Goal: Answer question/provide support: Share knowledge or assist other users

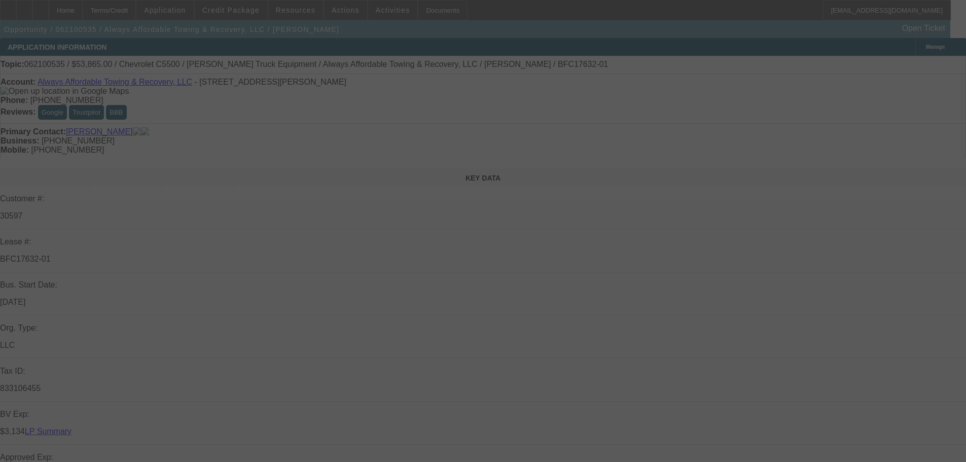
select select "0"
select select "0.1"
select select "4"
select select "0"
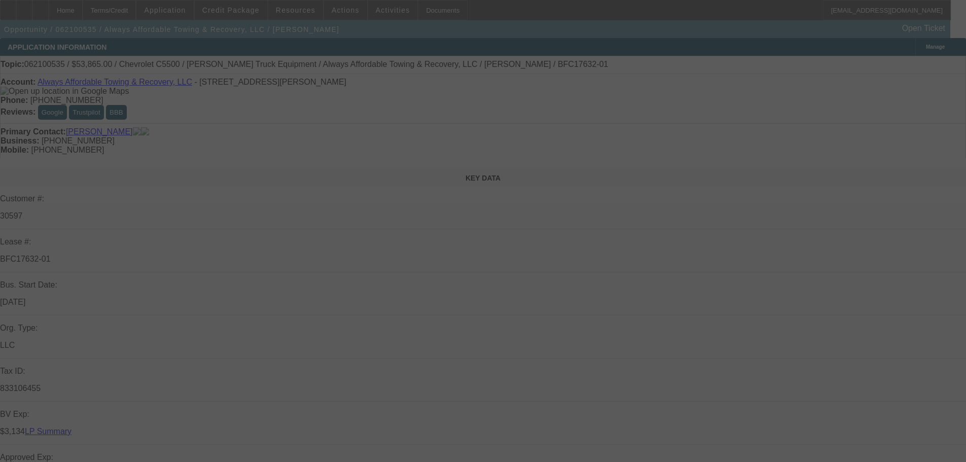
select select "0"
select select "0.1"
select select "4"
select select "0.1"
select select "0"
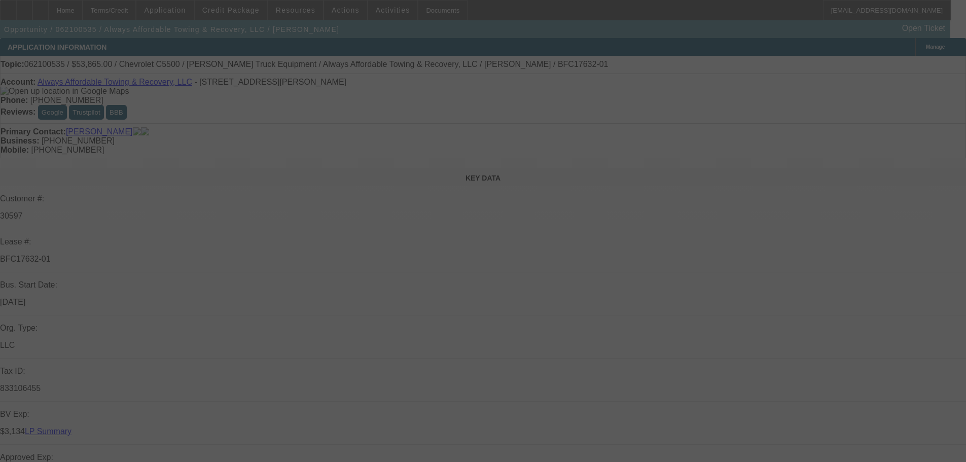
select select "0.1"
select select "4"
select select "0"
select select "0.1"
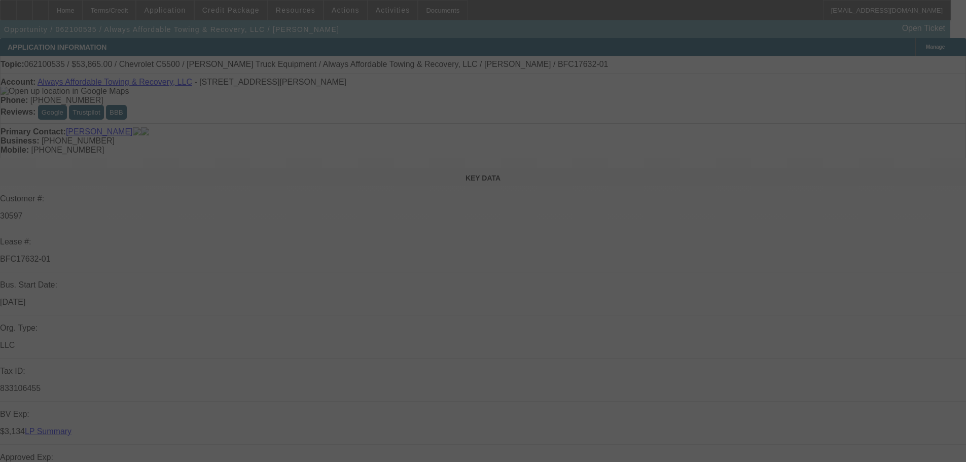
select select "4"
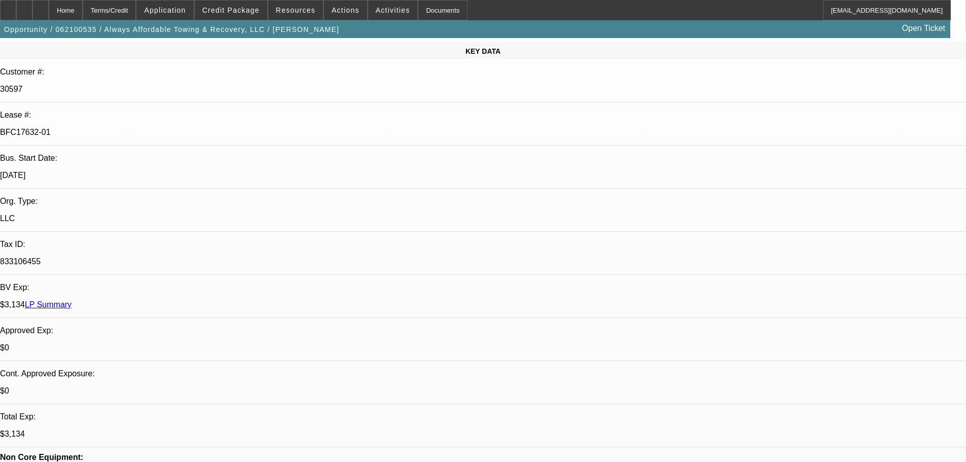
scroll to position [203, 0]
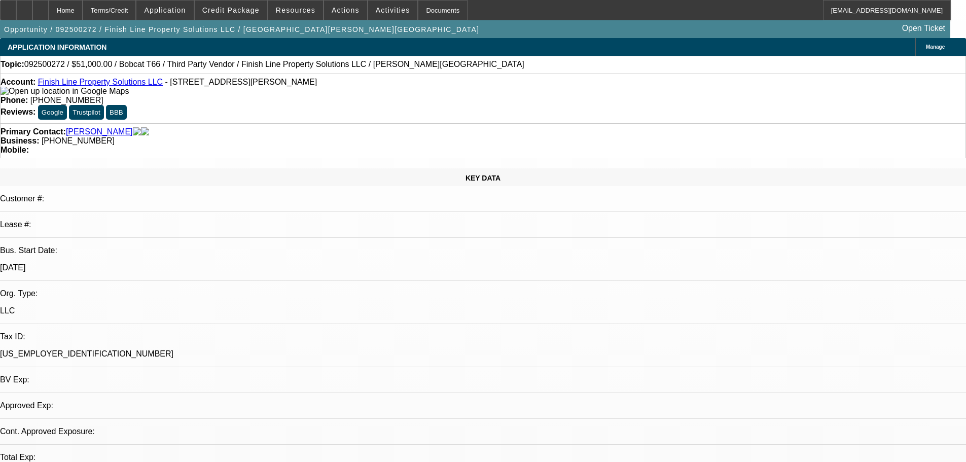
select select "0"
select select "3"
select select "0"
select select "6"
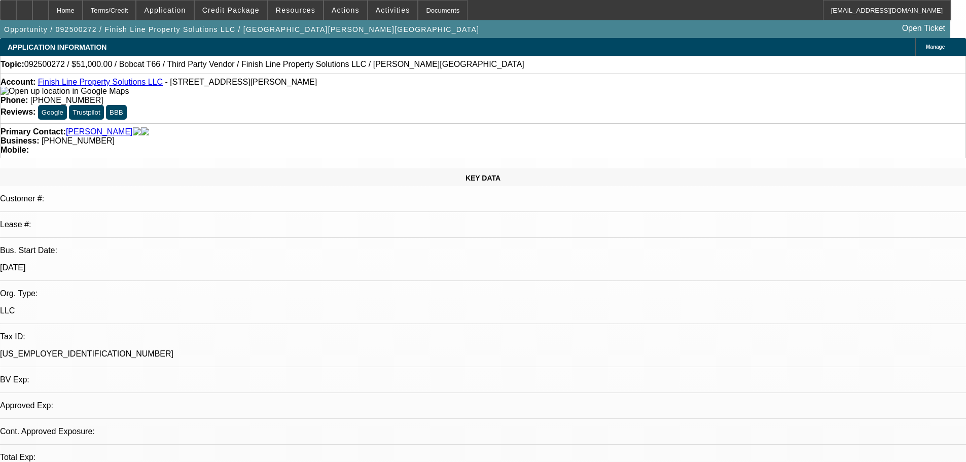
select select "0"
select select "6"
select select "0"
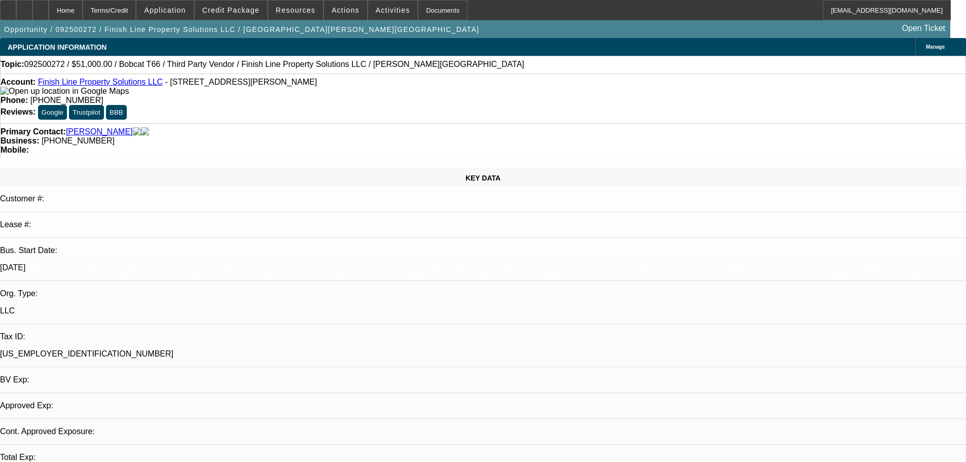
select select "0"
select select "6"
select select "0"
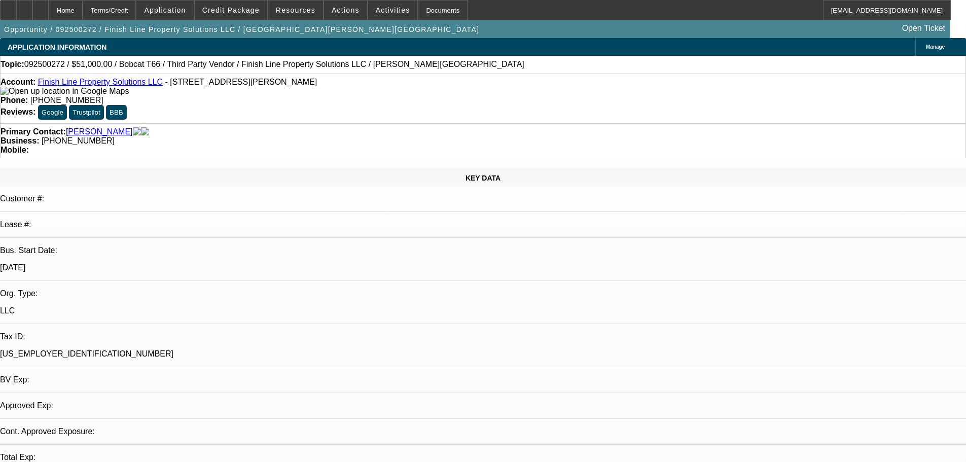
select select "3"
select select "0"
select select "6"
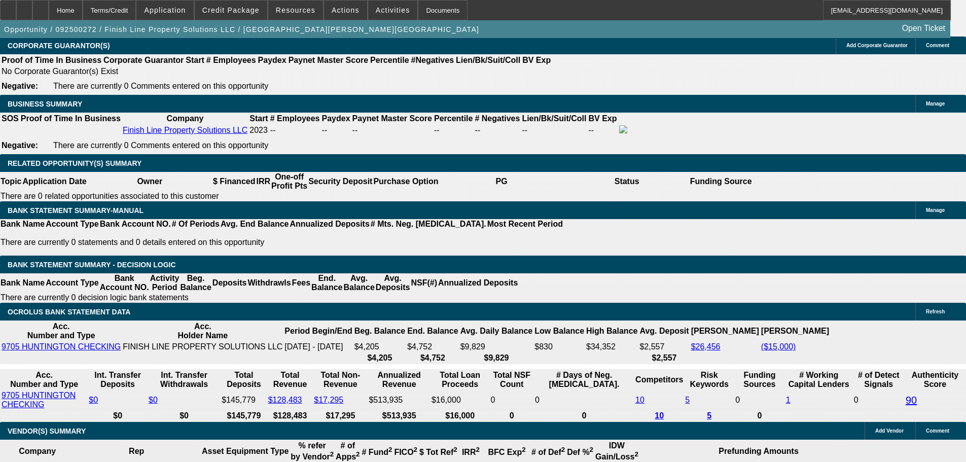
scroll to position [1572, 0]
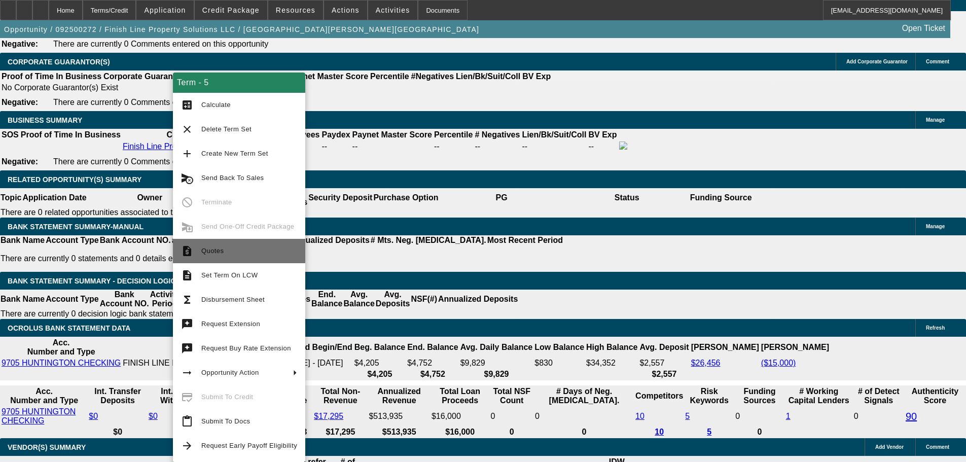
click at [239, 247] on span "Quotes" at bounding box center [249, 251] width 96 height 12
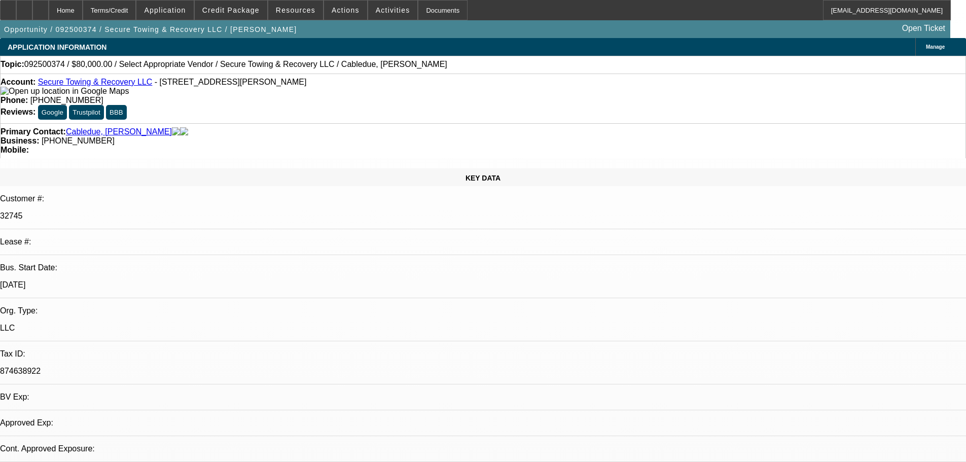
select select "0"
select select "2"
select select "0.1"
select select "4"
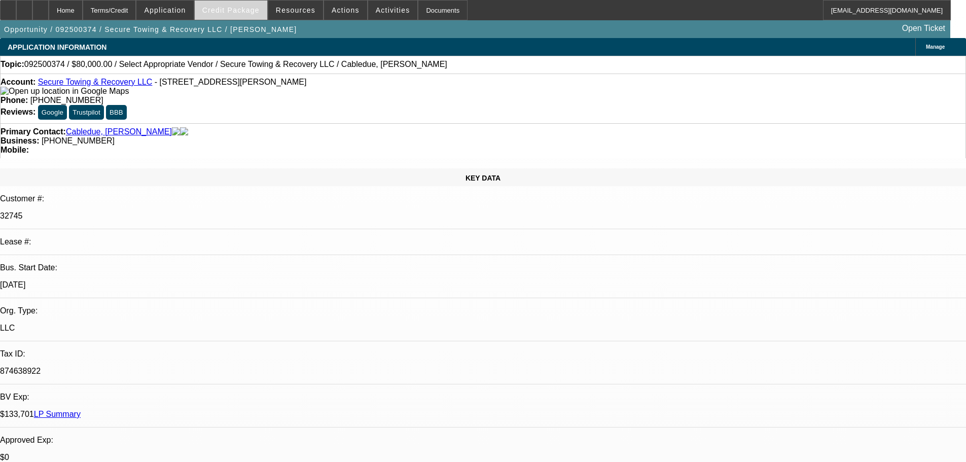
click at [234, 12] on span "Credit Package" at bounding box center [230, 10] width 57 height 8
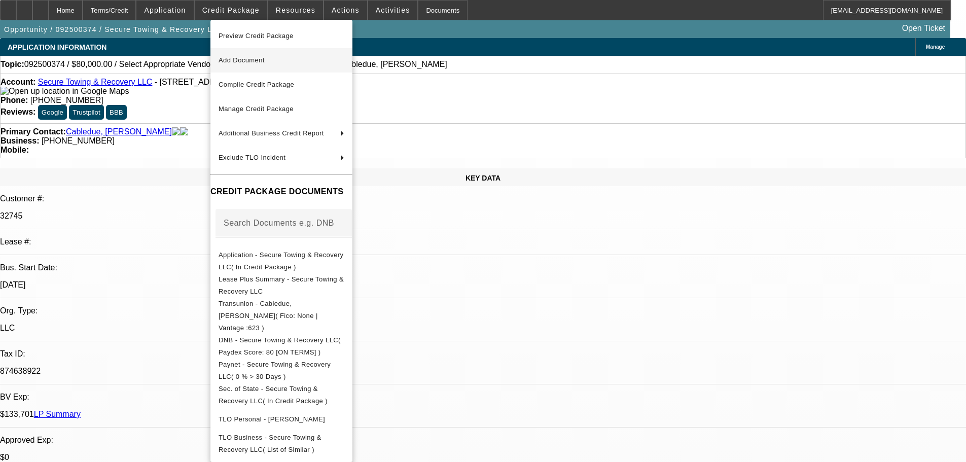
click at [287, 58] on span "Add Document" at bounding box center [282, 60] width 126 height 12
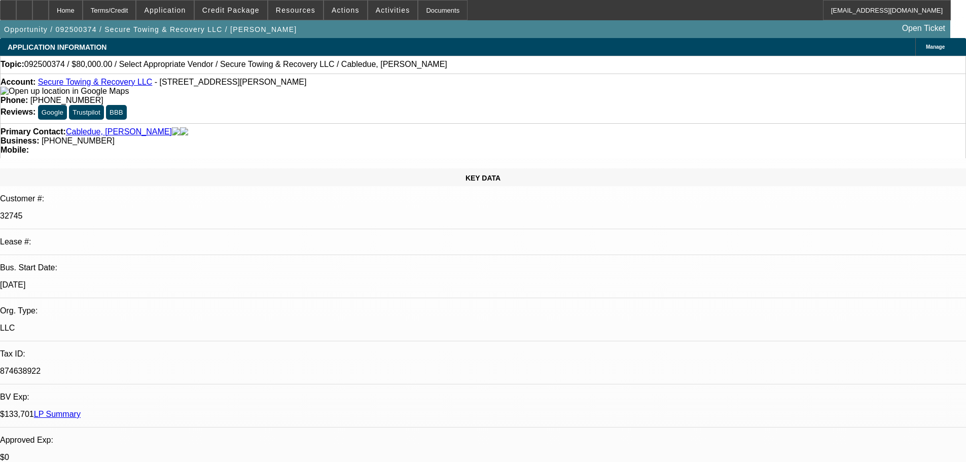
radio input "true"
type textarea "new app in, need quote from the dealer + trade-in/payoff math, and need banks. …"
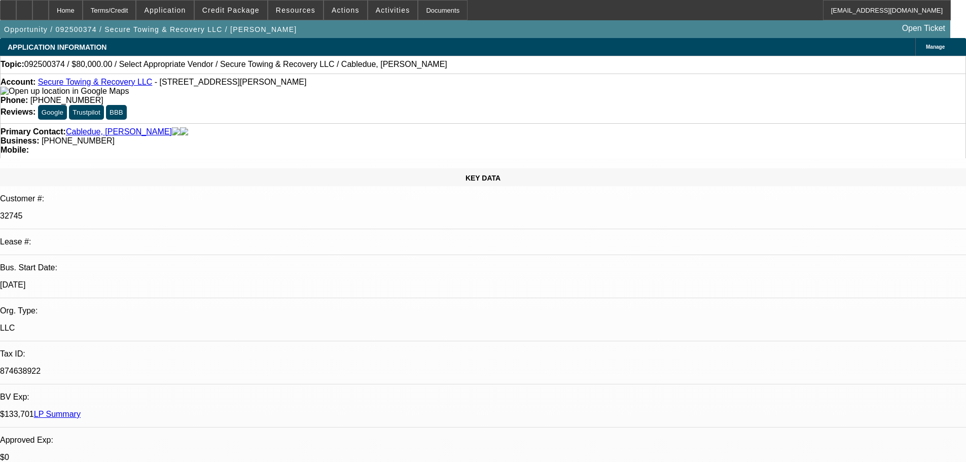
radio input "true"
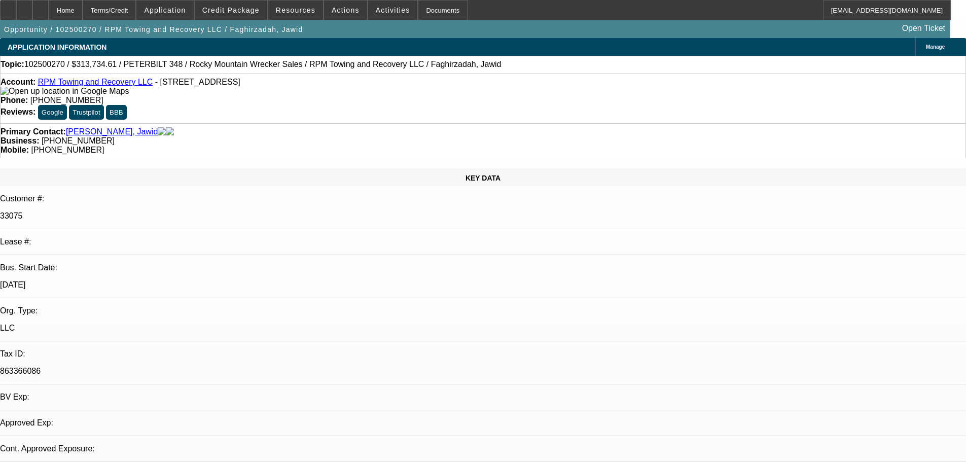
select select "0"
select select "2"
select select "0.1"
select select "4"
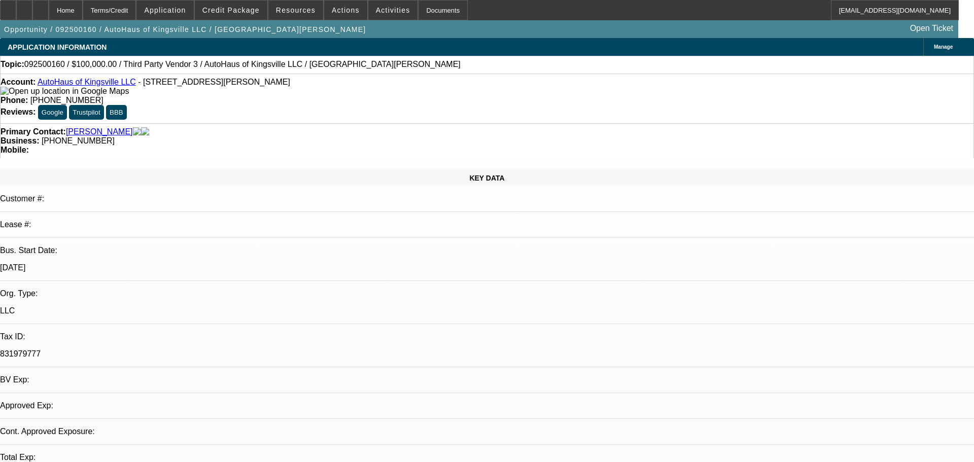
select select "0"
select select "2"
select select "0.1"
select select "4"
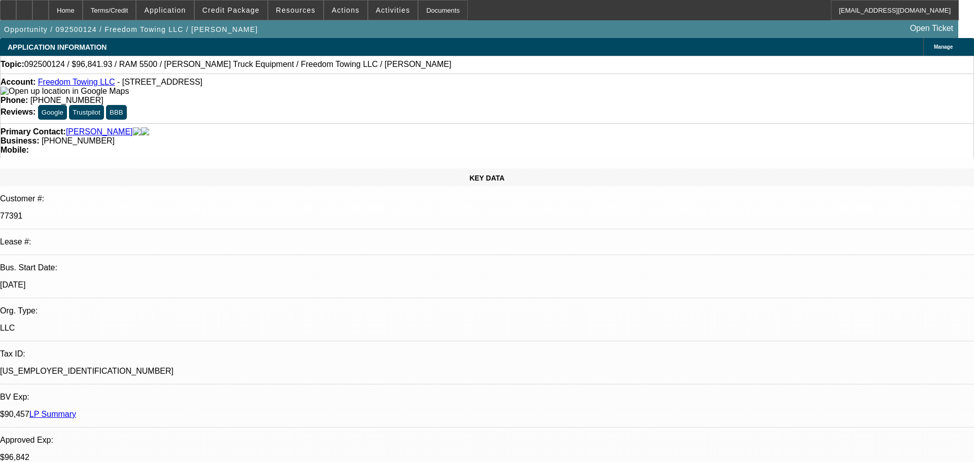
select select "0"
select select "2"
select select "0"
select select "6"
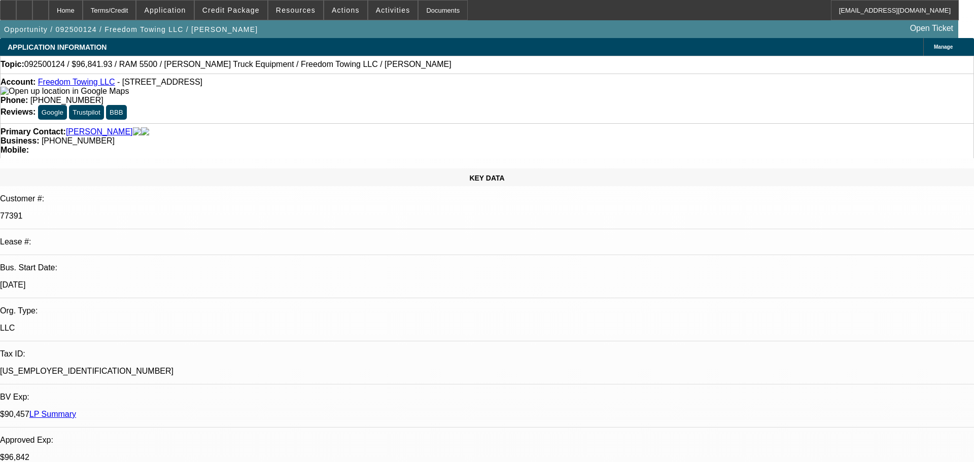
select select "0"
select select "2"
select select "0"
select select "6"
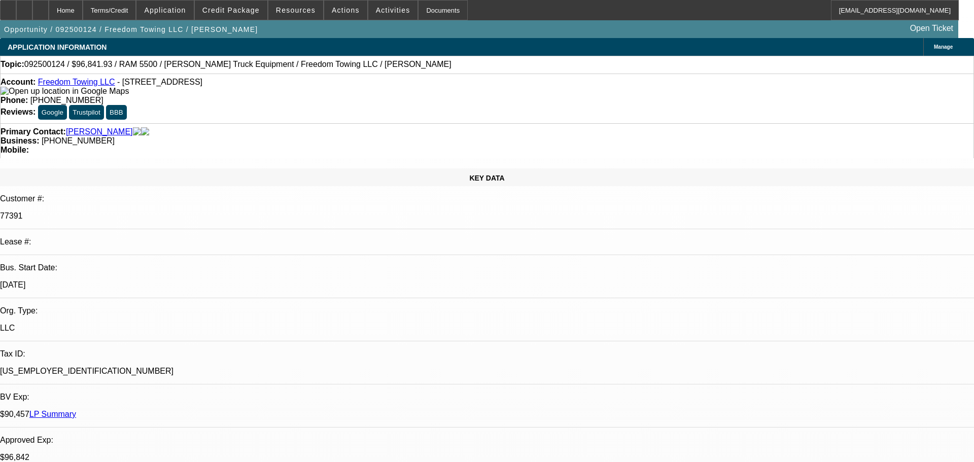
select select "0"
select select "2"
select select "0.1"
select select "4"
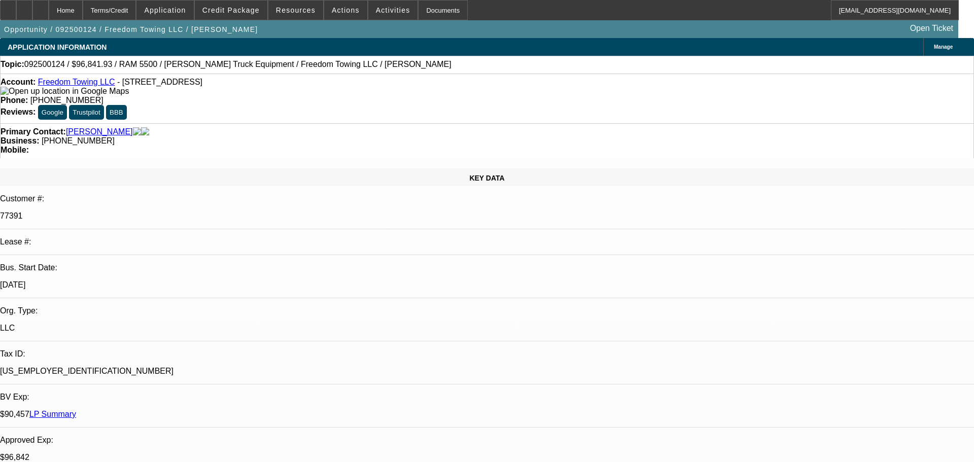
select select "0"
select select "2"
select select "0.1"
select select "4"
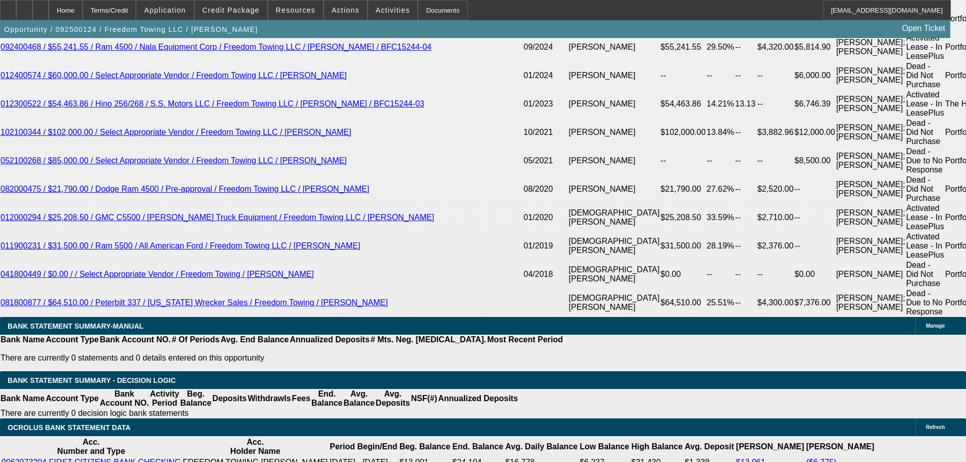
scroll to position [1775, 0]
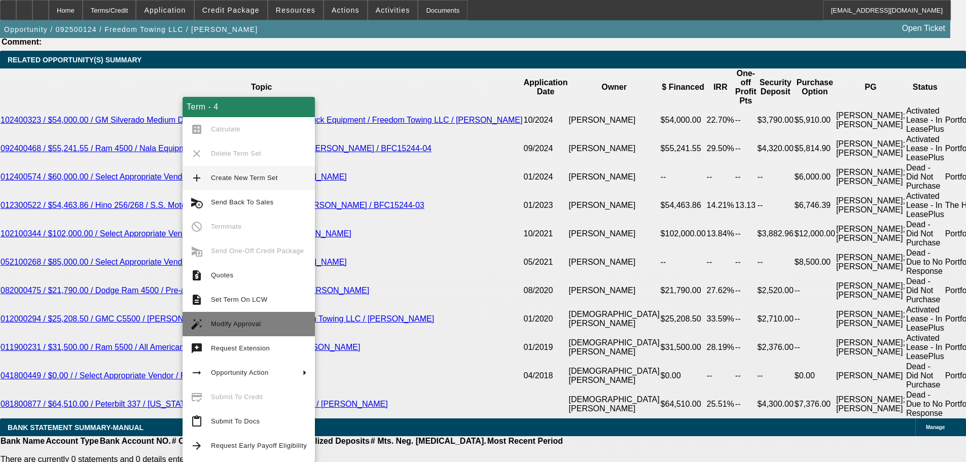
click at [249, 329] on span "Modify Approval" at bounding box center [259, 324] width 96 height 12
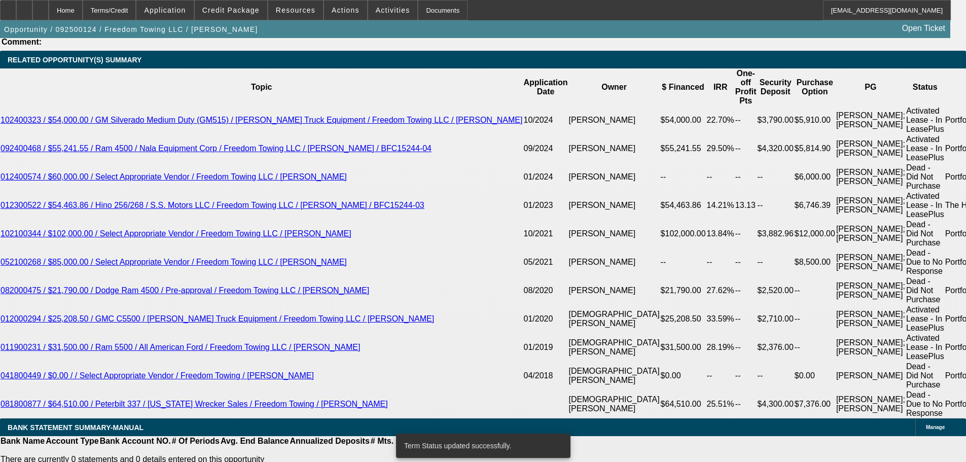
select select "0"
select select "2"
select select "0"
select select "6"
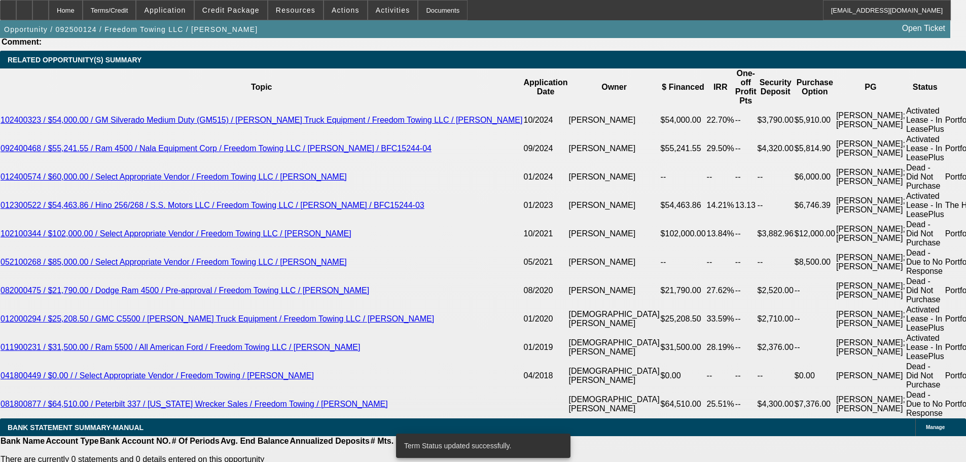
select select "0"
select select "2"
select select "0"
select select "6"
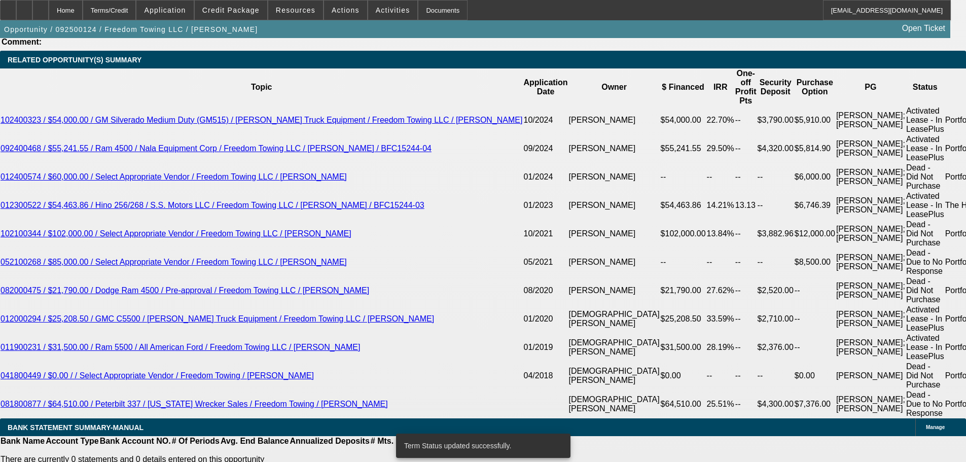
select select "0"
select select "2"
select select "0"
select select "6"
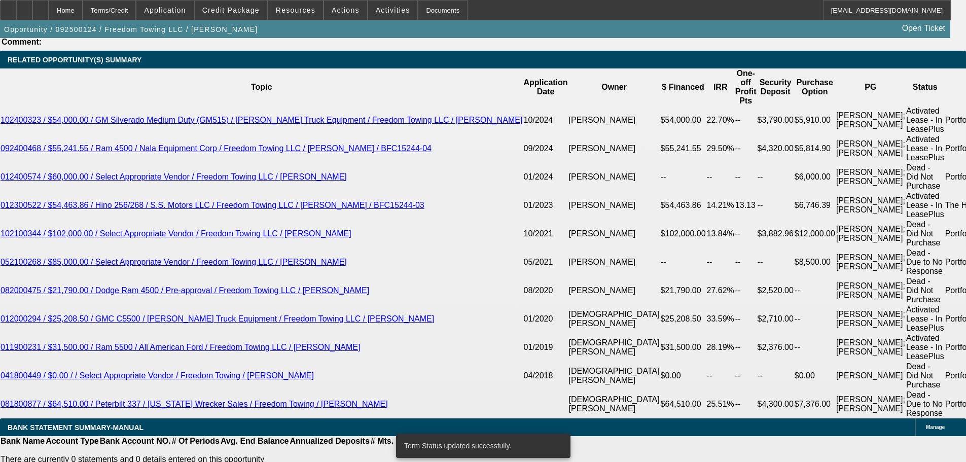
select select "0"
select select "2"
select select "0.1"
select select "4"
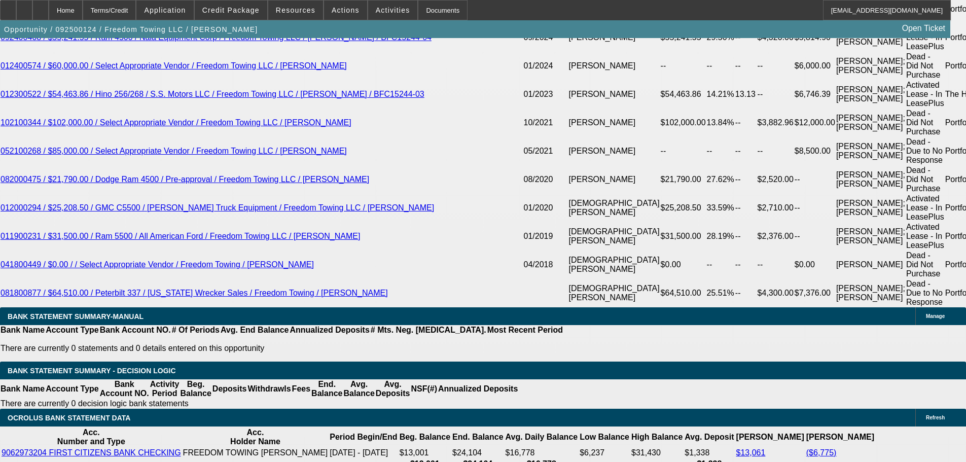
scroll to position [1826, 0]
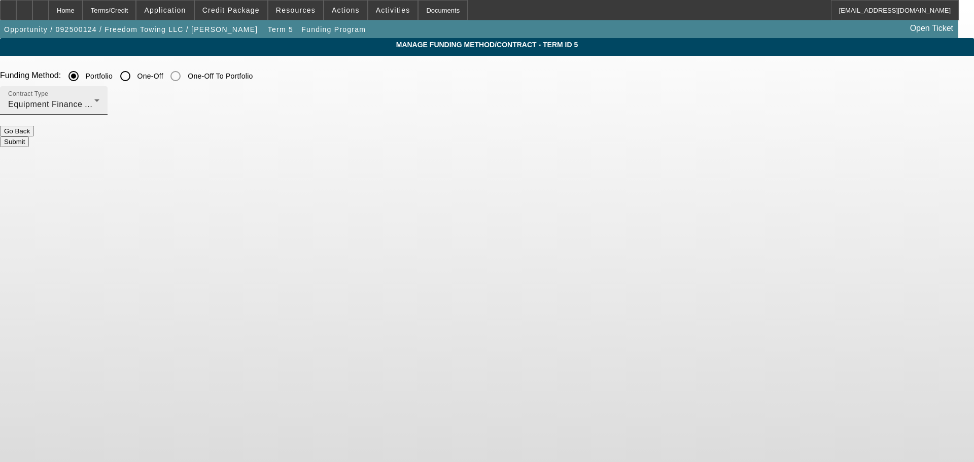
click at [126, 107] on span "Equipment Finance Agreement" at bounding box center [67, 104] width 118 height 9
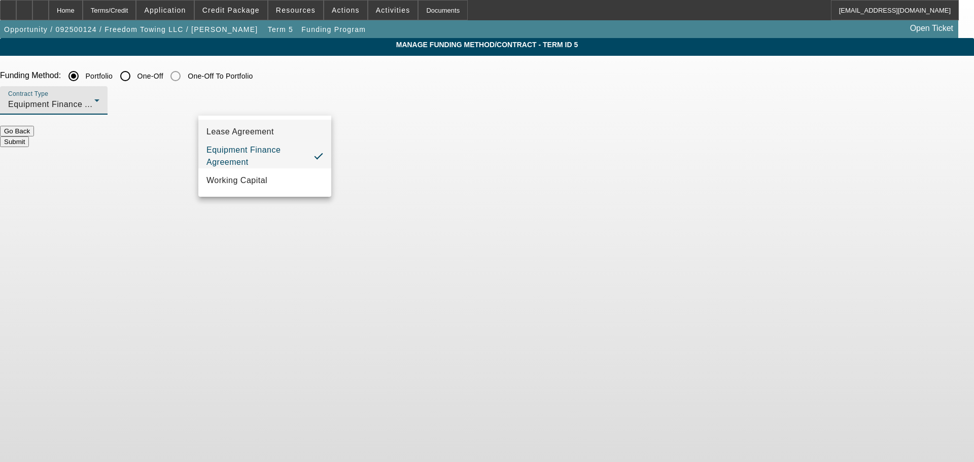
click at [281, 139] on mat-option "Lease Agreement" at bounding box center [264, 132] width 133 height 24
click at [29, 136] on button "Submit" at bounding box center [14, 141] width 29 height 11
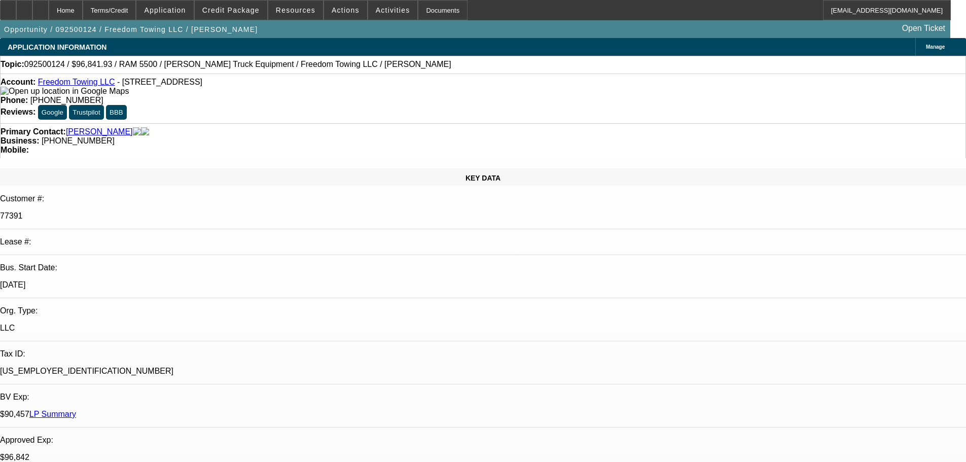
select select "0"
select select "2"
select select "0"
select select "6"
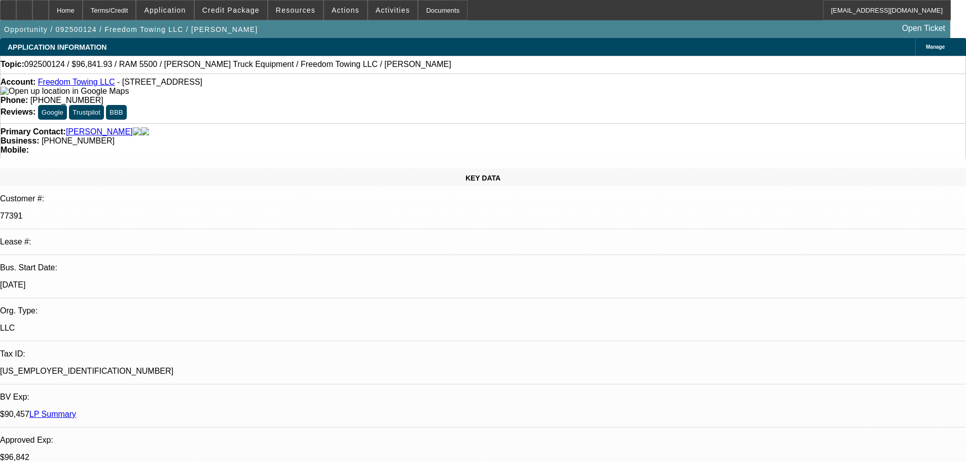
select select "0"
select select "2"
select select "0"
select select "6"
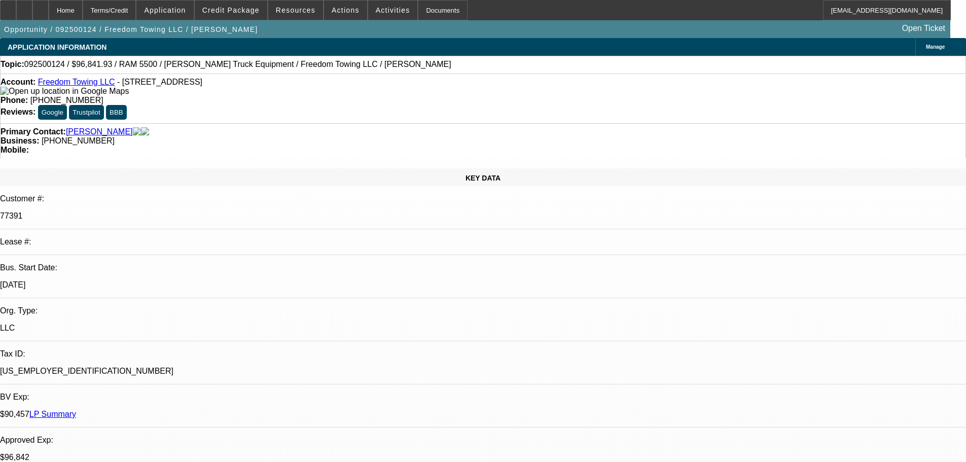
select select "0"
select select "2"
select select "0"
select select "6"
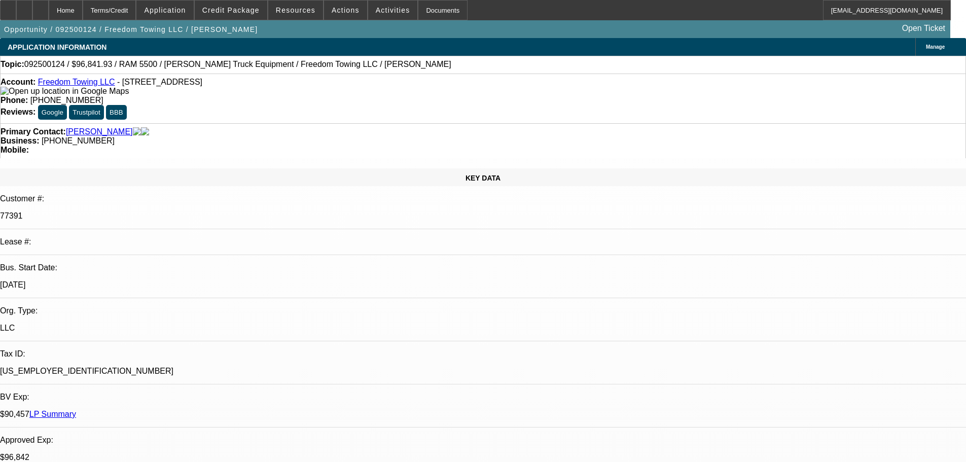
select select "0"
select select "2"
select select "0.1"
select select "4"
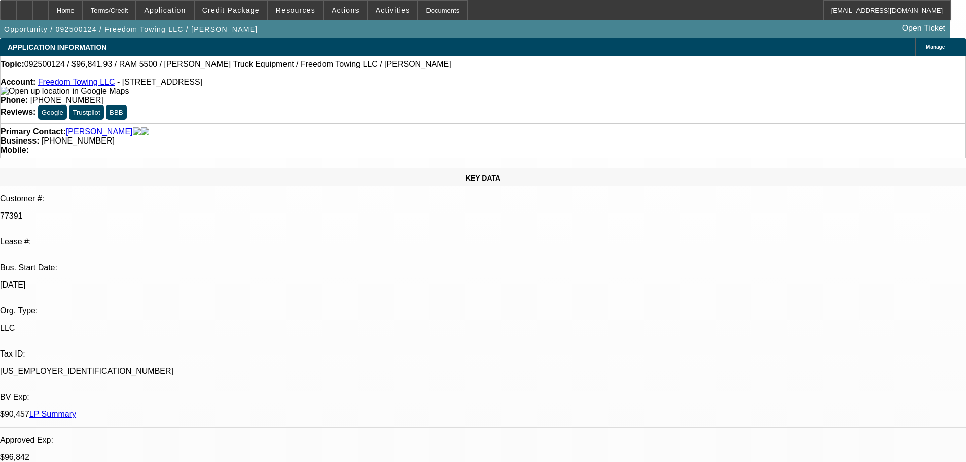
radio input "true"
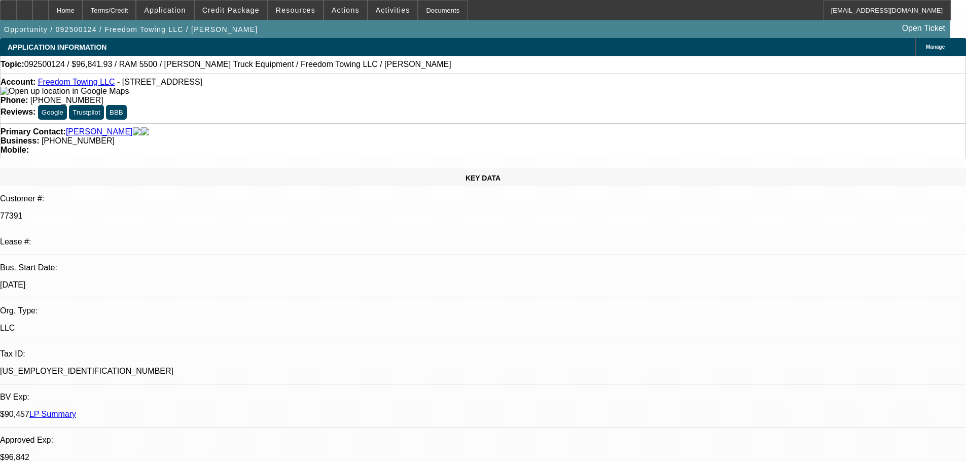
type textarea "10-15: confirmed with Sarah that we can stick with a lease even though tax is p…"
radio input "true"
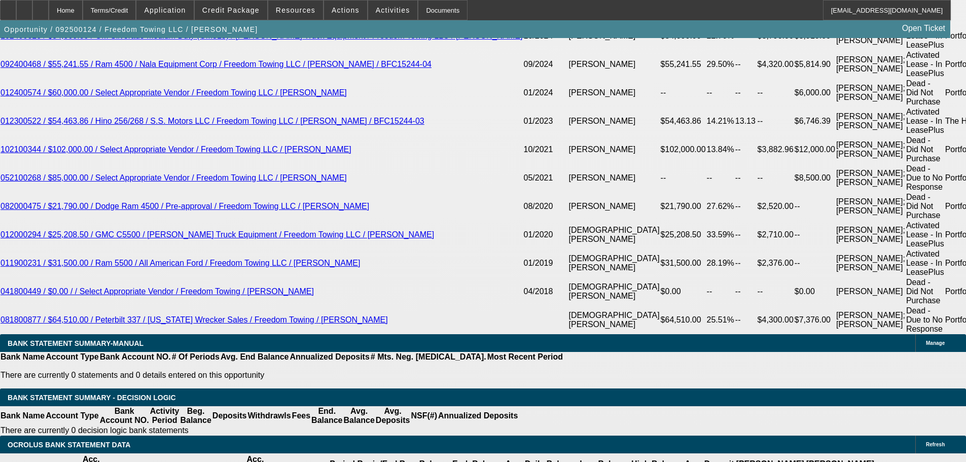
scroll to position [1876, 0]
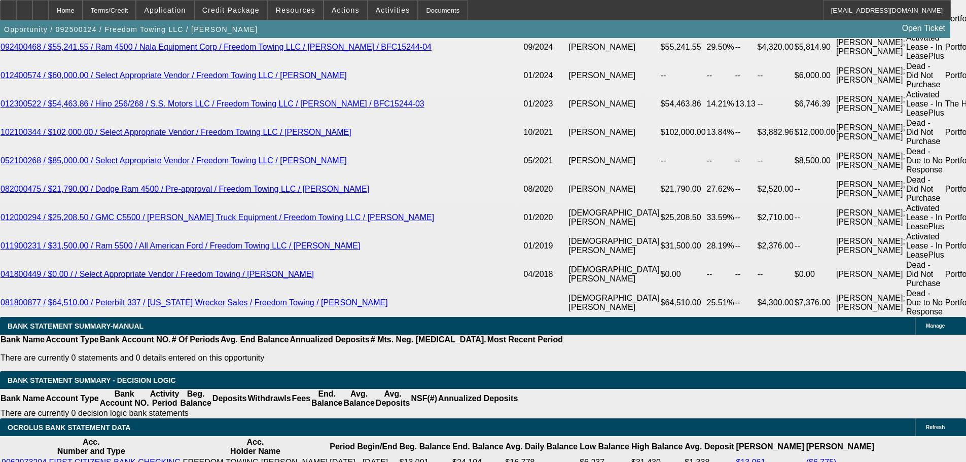
select select "0.1"
type input "$9,684.19"
type input "UNKNOWN"
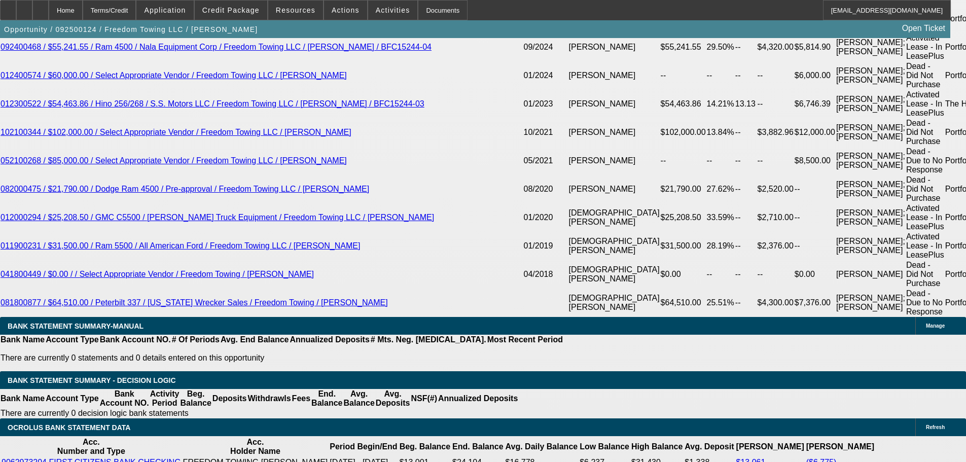
select select "4"
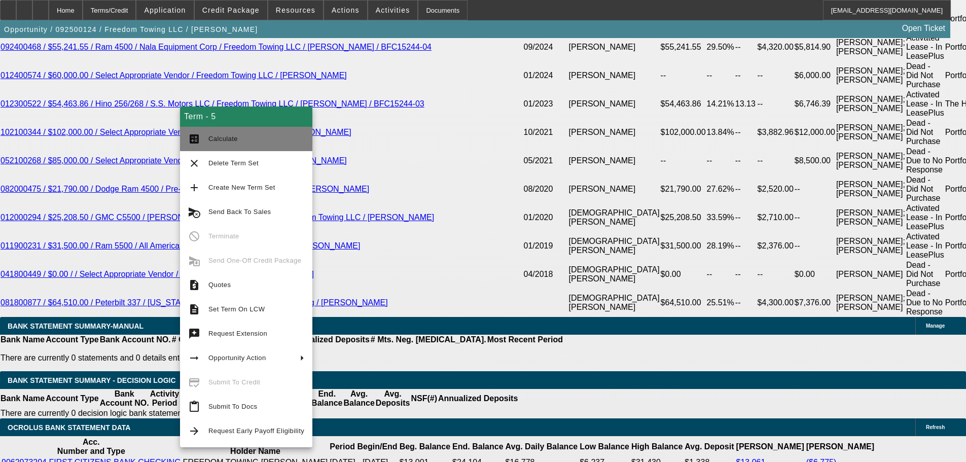
click at [239, 141] on span "Calculate" at bounding box center [256, 139] width 96 height 12
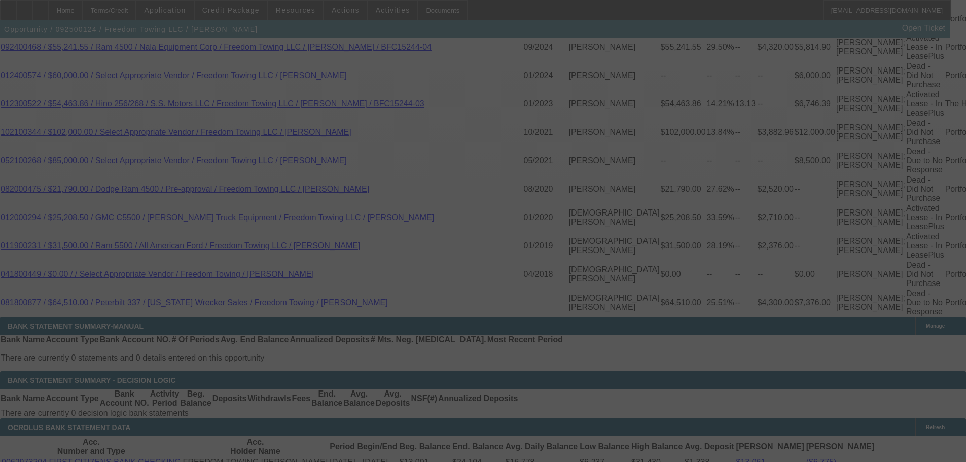
select select "0"
select select "2"
select select "0.1"
select select "4"
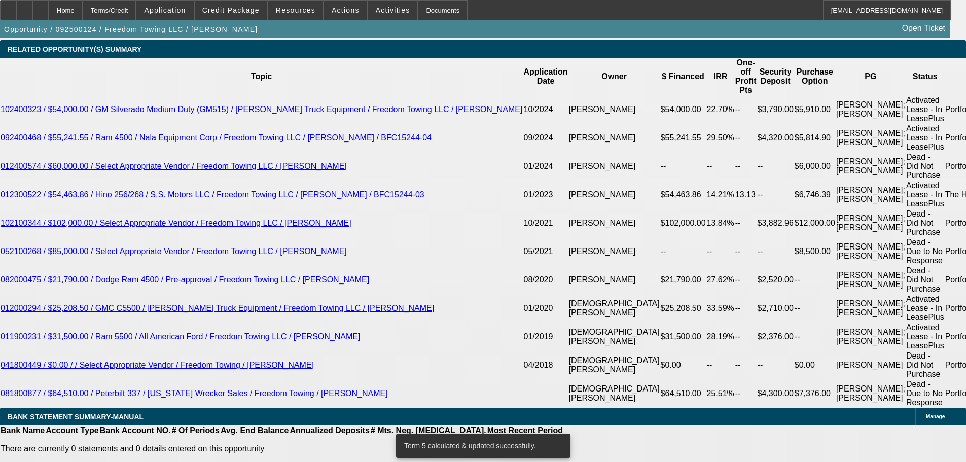
scroll to position [1724, 0]
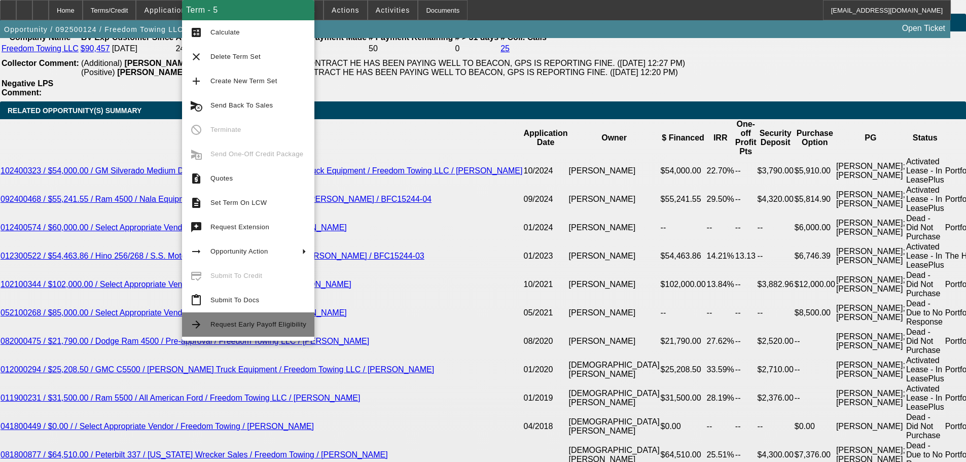
click at [270, 324] on span "Request Early Payoff Eligibility" at bounding box center [258, 325] width 96 height 8
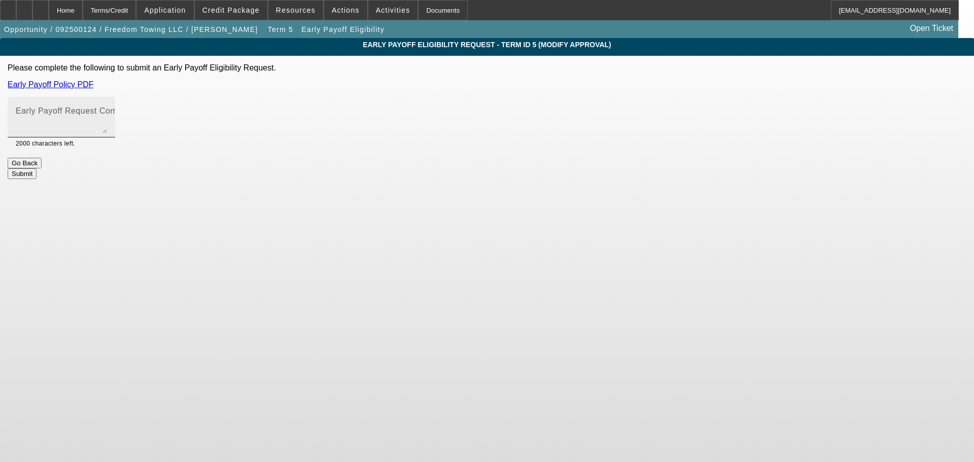
click at [107, 122] on textarea "Early Payoff Request Comment" at bounding box center [61, 121] width 91 height 24
drag, startPoint x: 441, startPoint y: 127, endPoint x: 514, endPoint y: 118, distance: 73.7
click at [107, 118] on textarea "Hey Michael, would we consider EPO on a port term? There was some back and fort…" at bounding box center [61, 121] width 91 height 24
click at [107, 126] on textarea "Hey Michael, would we consider EPO on a port term? Mike might trade/replace thi…" at bounding box center [61, 121] width 91 height 24
drag, startPoint x: 608, startPoint y: 128, endPoint x: 581, endPoint y: 128, distance: 26.9
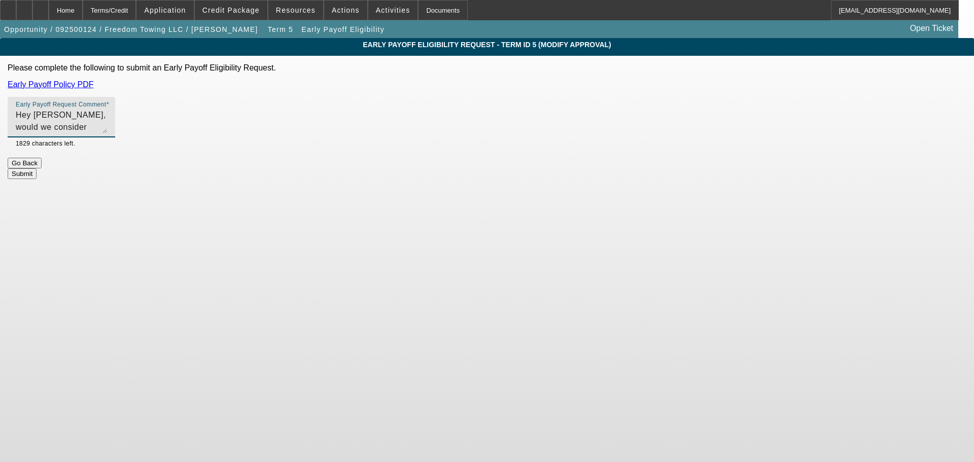
click at [107, 128] on textarea "Hey Michael, would we consider EPO on a port term? Mike might trade/replace thi…" at bounding box center [61, 121] width 91 height 24
drag, startPoint x: 617, startPoint y: 132, endPoint x: 625, endPoint y: 162, distance: 31.4
click at [115, 162] on div "Early Payoff Request Comment Hey Michael, would we consider EPO on a port term?…" at bounding box center [62, 132] width 108 height 70
type textarea "Hey Michael, would we consider EPO on a port term? Mike might trade/replace thi…"
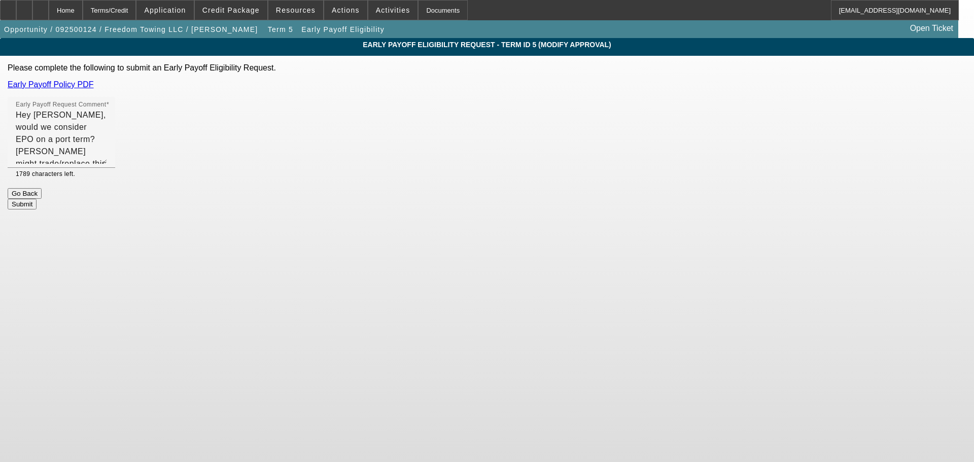
click at [37, 200] on button "Submit" at bounding box center [22, 204] width 29 height 11
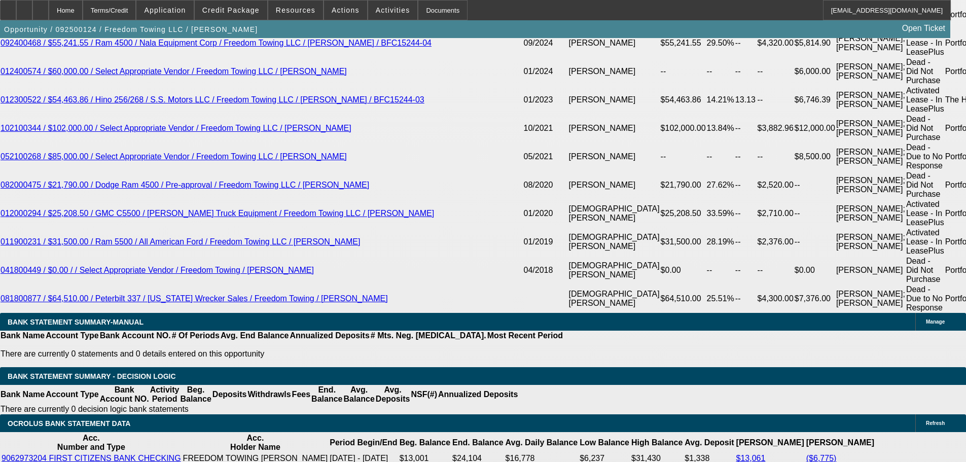
select select "0"
select select "2"
select select "0.1"
select select "4"
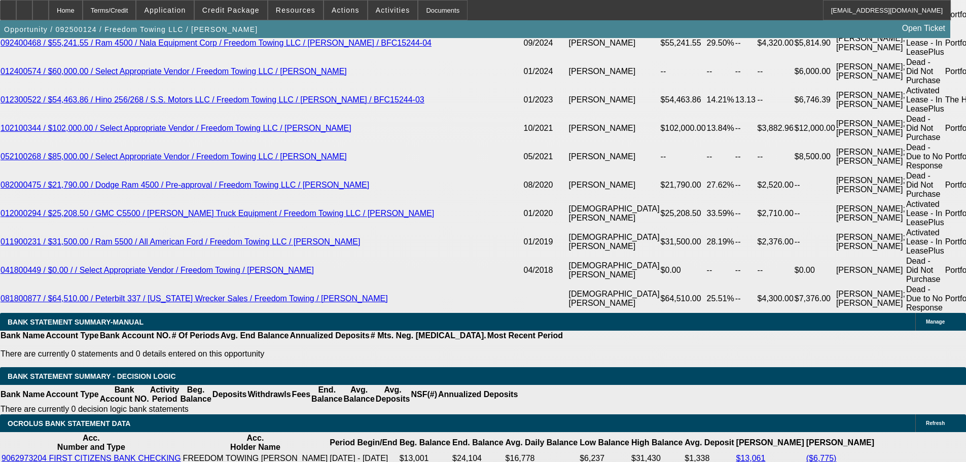
select select "0"
select select "2"
select select "0"
select select "6"
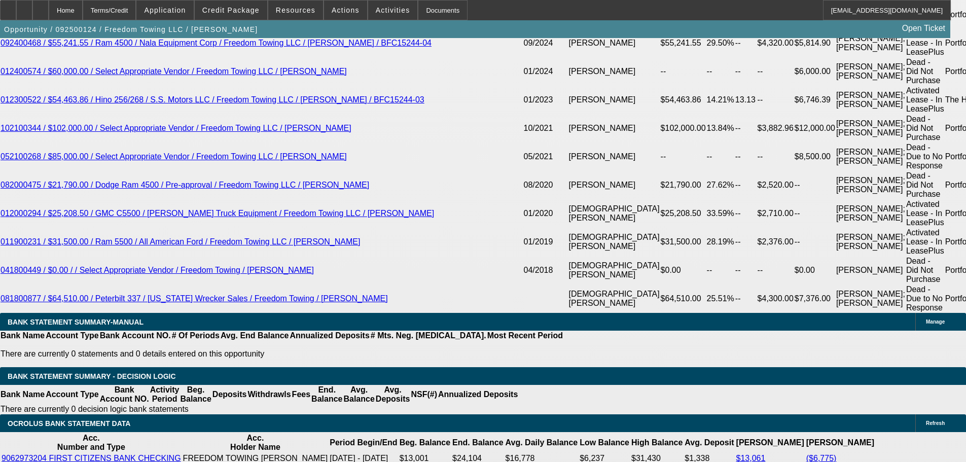
select select "0"
select select "2"
select select "0"
select select "6"
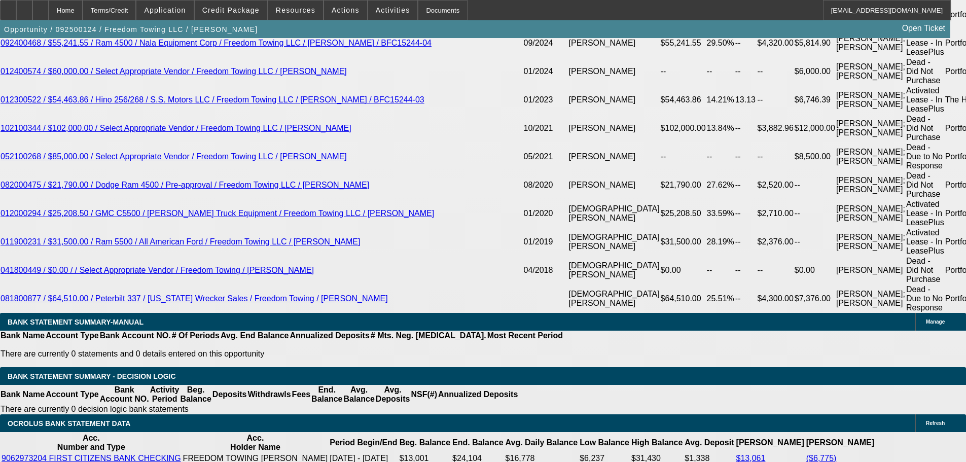
select select "0"
select select "2"
select select "0.1"
select select "4"
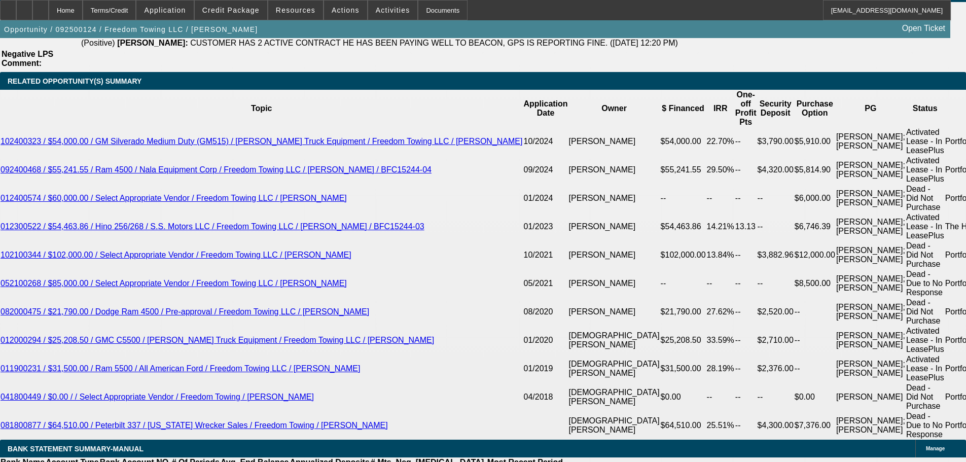
scroll to position [1812, 0]
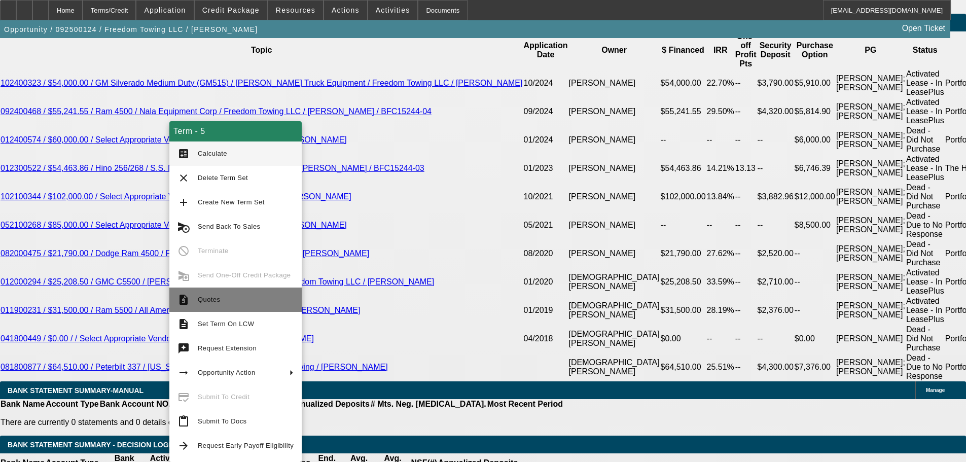
click at [232, 301] on span "Quotes" at bounding box center [246, 300] width 96 height 12
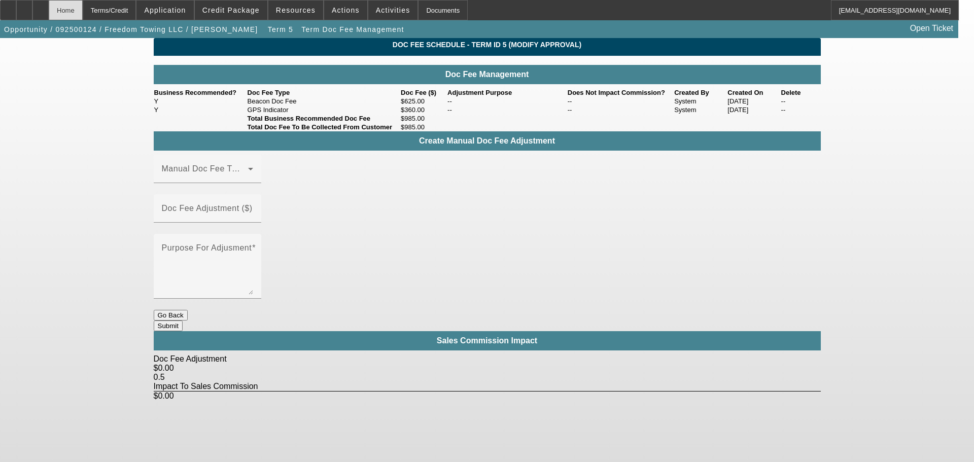
click at [83, 10] on div "Home" at bounding box center [66, 10] width 34 height 20
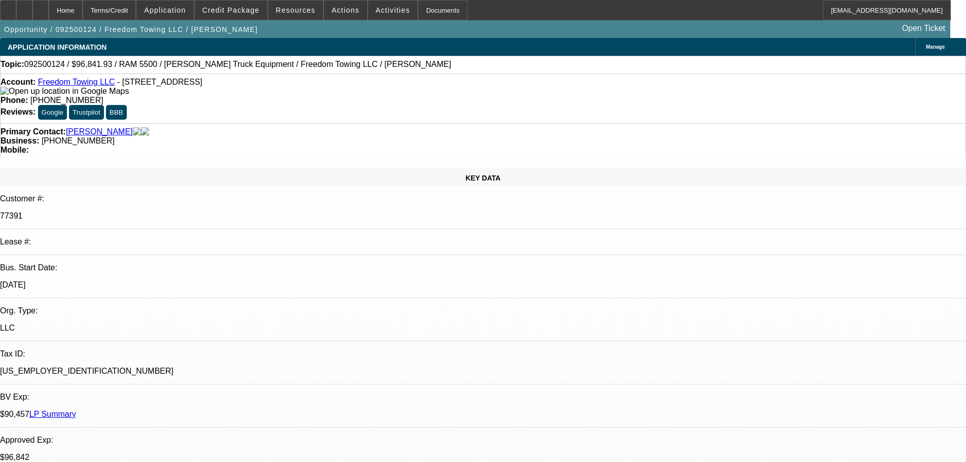
select select "0"
select select "2"
select select "0.1"
select select "4"
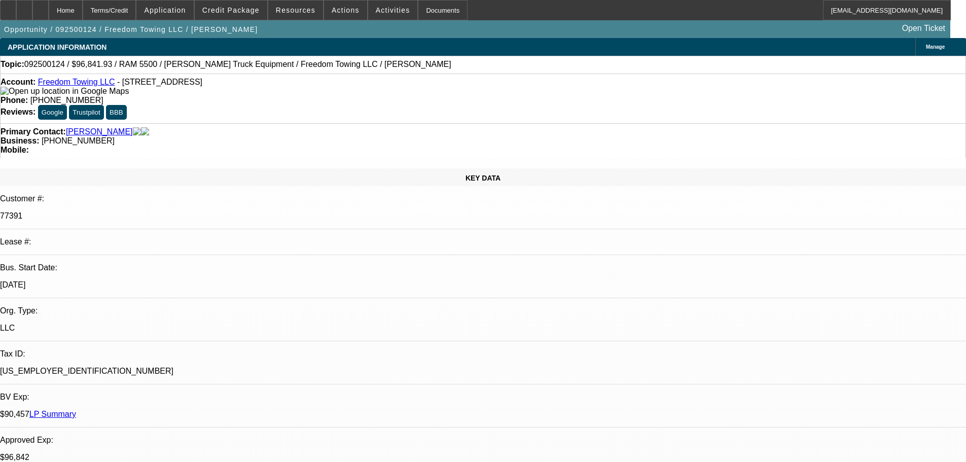
select select "0"
select select "2"
select select "0"
select select "6"
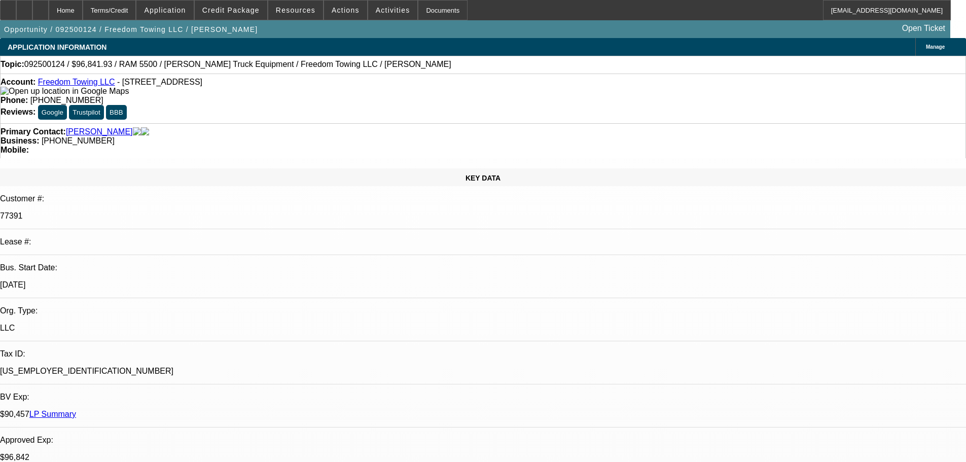
select select "0"
select select "2"
select select "0"
select select "6"
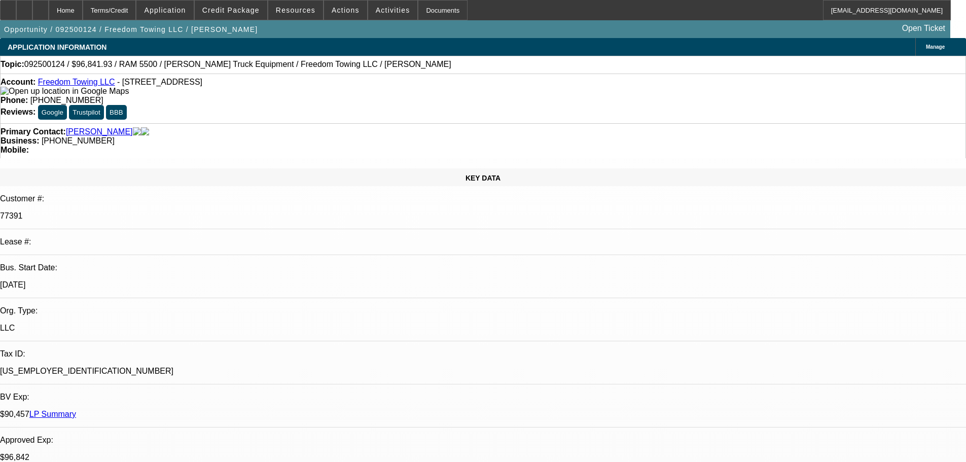
select select "0"
select select "2"
select select "0.1"
select select "4"
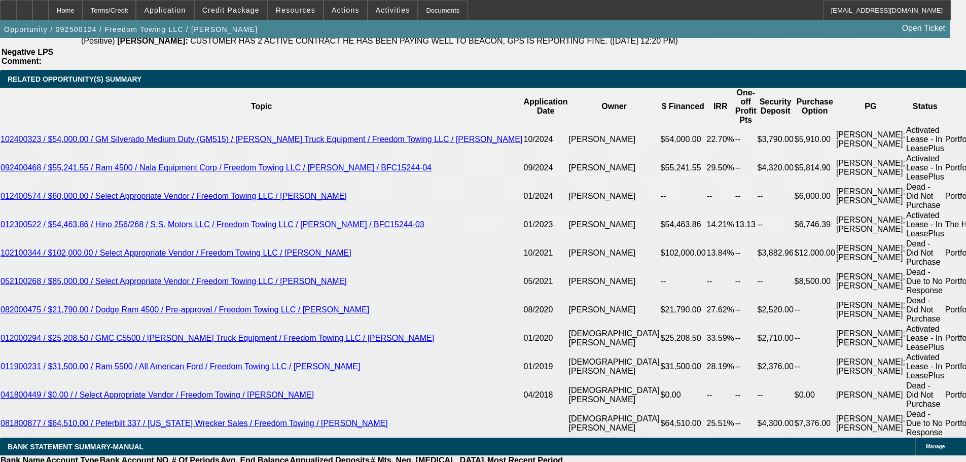
scroll to position [1876, 0]
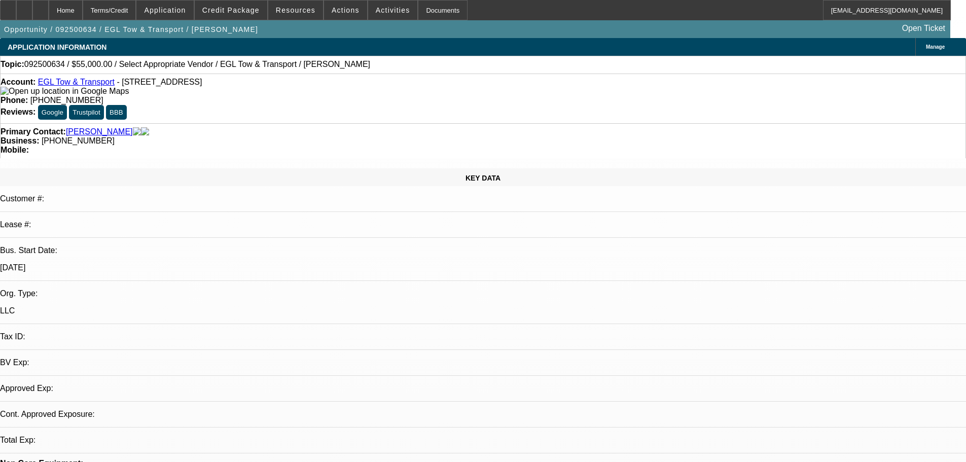
select select "0"
select select "2"
select select "0.1"
select select "4"
